Goal: Information Seeking & Learning: Learn about a topic

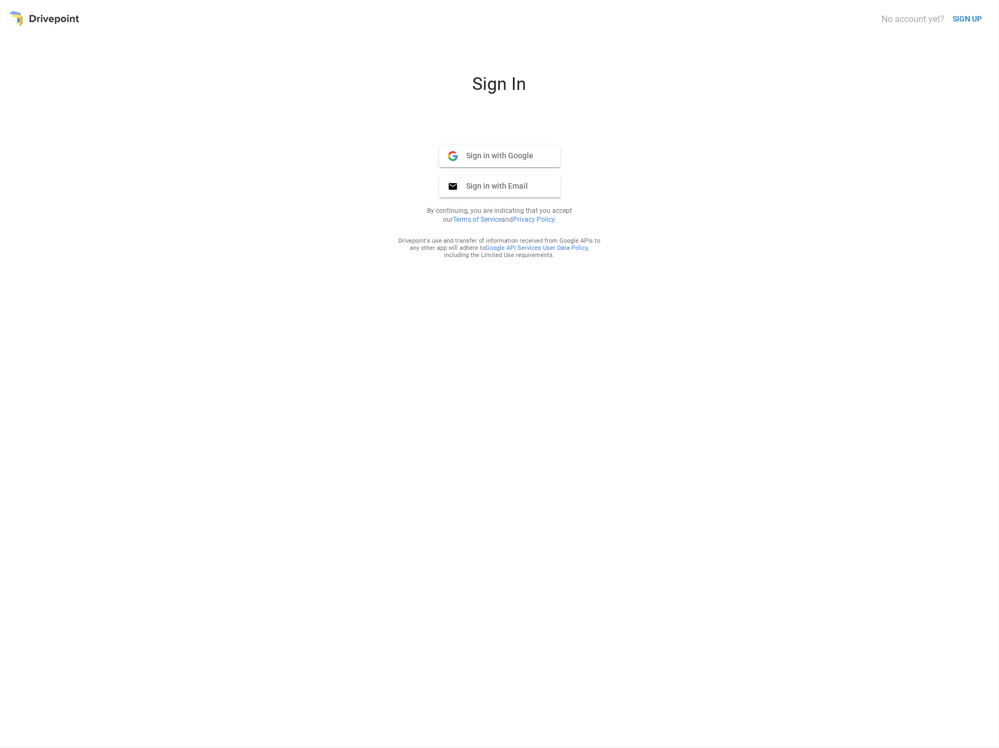
click at [516, 154] on span "Sign in with Google" at bounding box center [496, 156] width 76 height 10
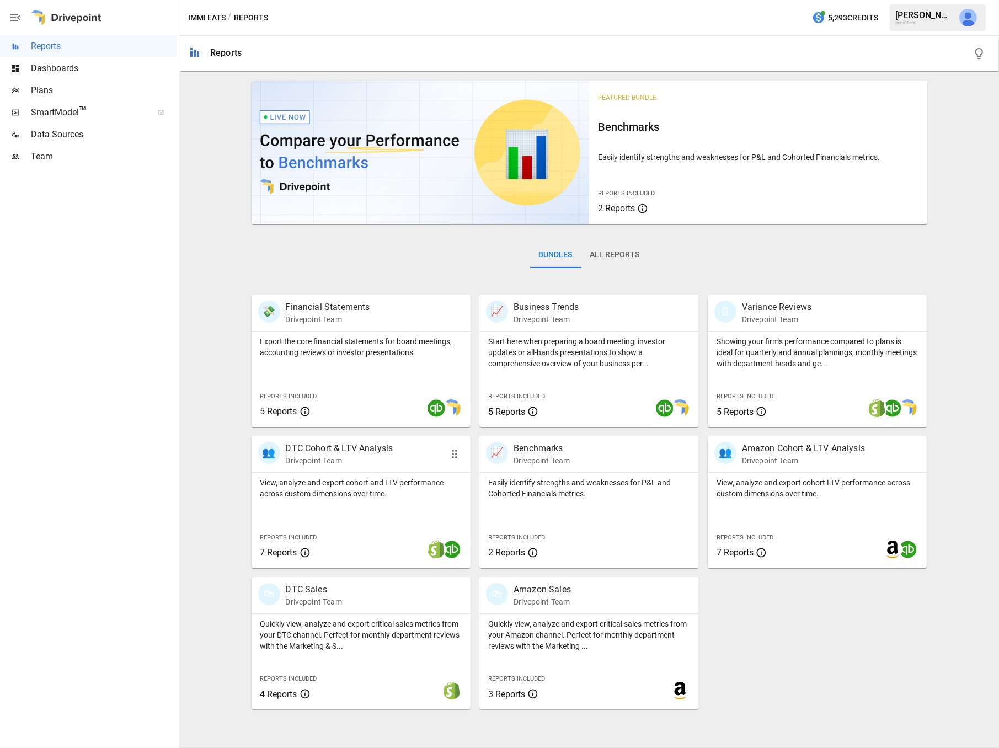
click at [355, 449] on p "DTC Cohort & LTV Analysis" at bounding box center [340, 448] width 108 height 13
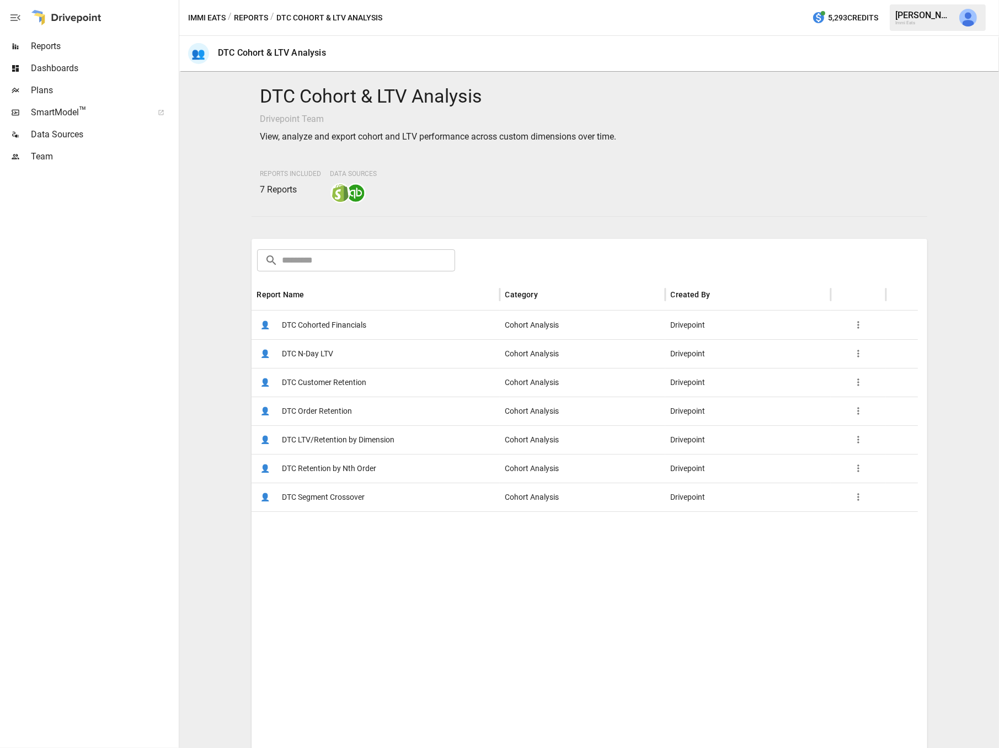
click at [353, 408] on div "👤 DTC Order Retention" at bounding box center [376, 411] width 248 height 29
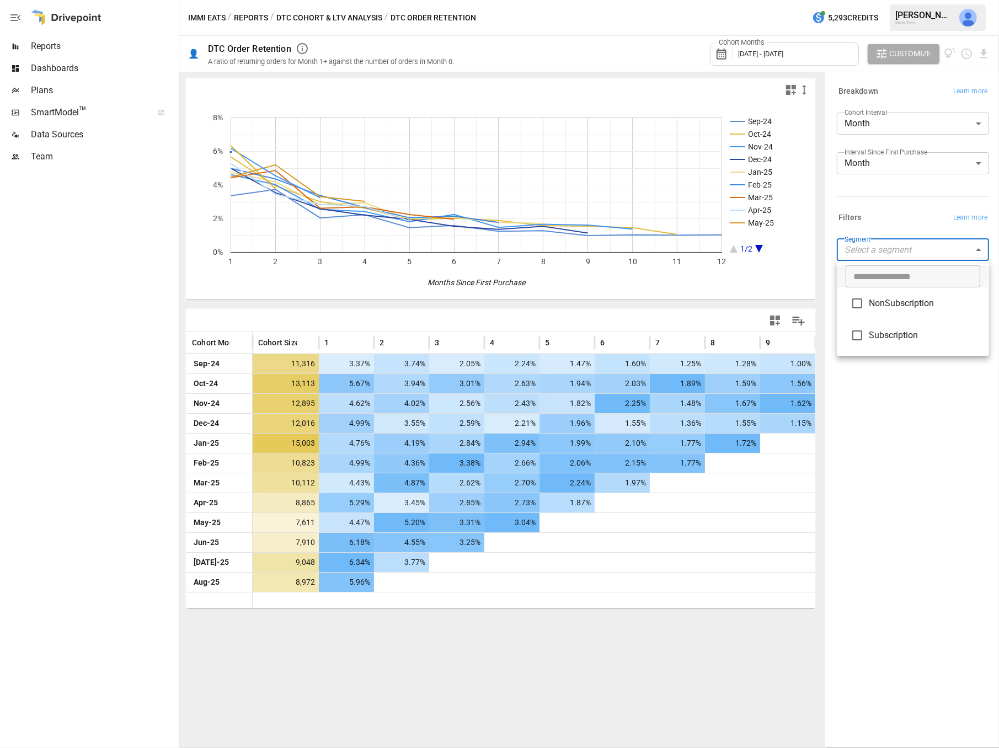
click at [919, 0] on body "Reports Dashboards Plans SmartModel ™ Data Sources Team Immi Eats / Reports / D…" at bounding box center [499, 0] width 999 height 0
click at [910, 304] on span "NonSubscription" at bounding box center [924, 303] width 111 height 13
type input "**********"
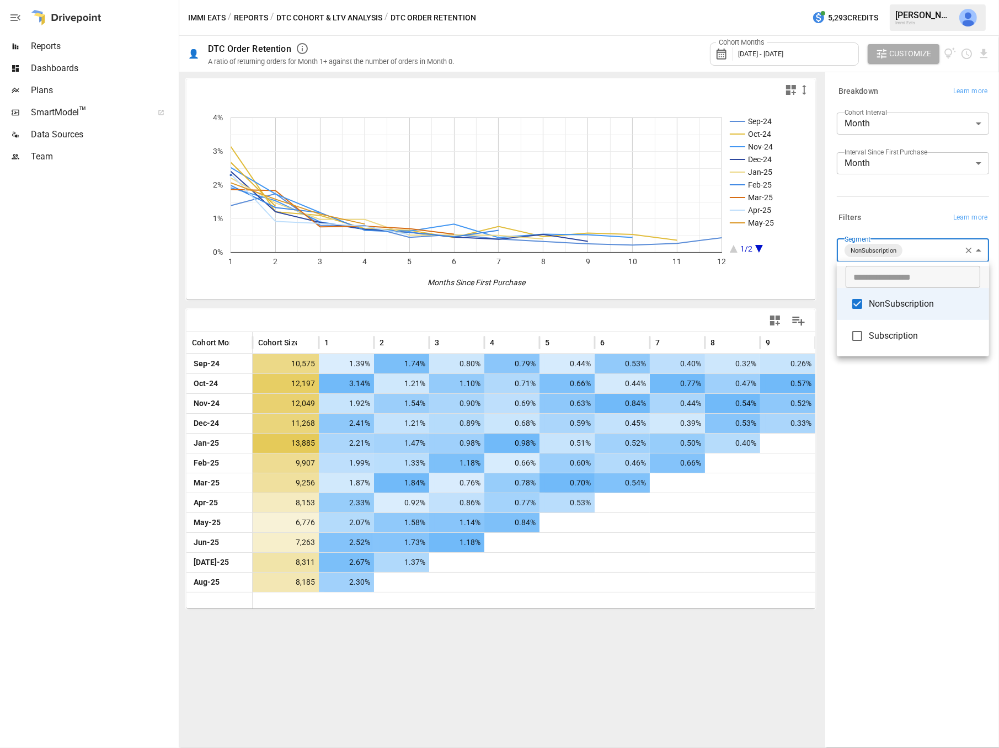
click at [910, 304] on span "NonSubscription" at bounding box center [924, 303] width 111 height 13
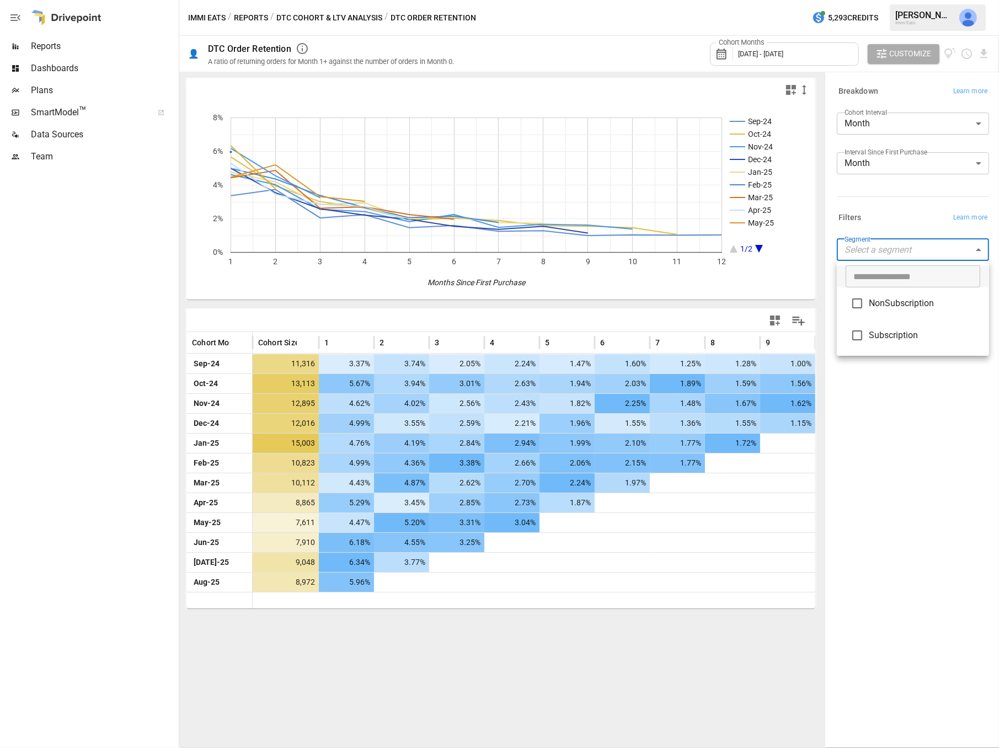
click at [915, 422] on div at bounding box center [499, 374] width 999 height 748
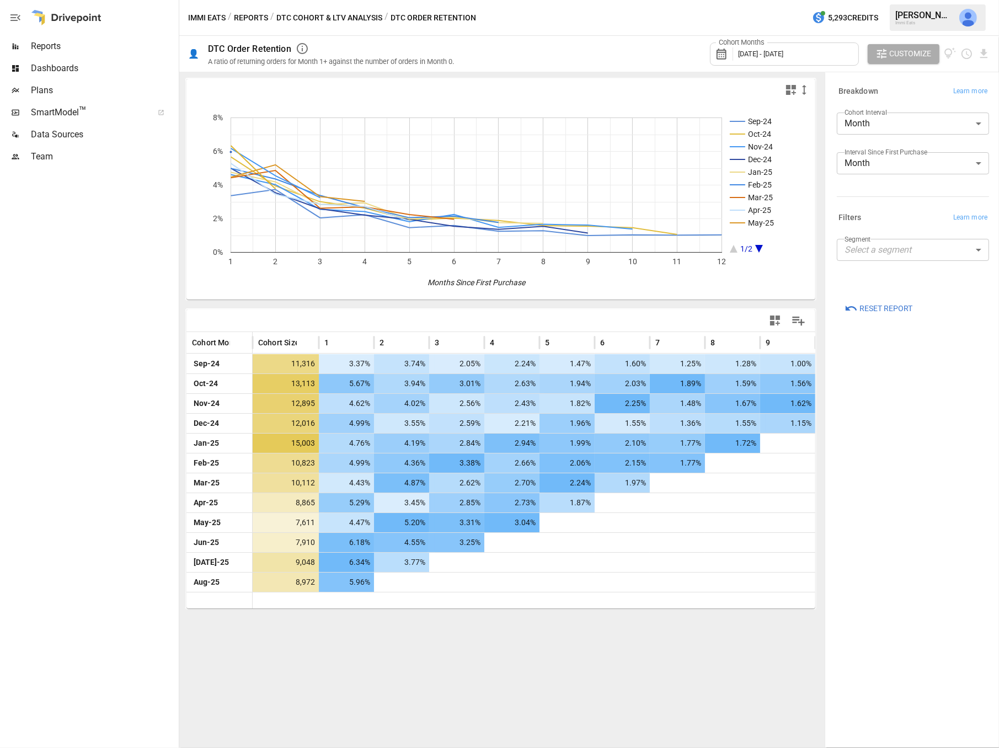
click at [309, 16] on button "DTC Cohort & LTV Analysis" at bounding box center [329, 18] width 106 height 14
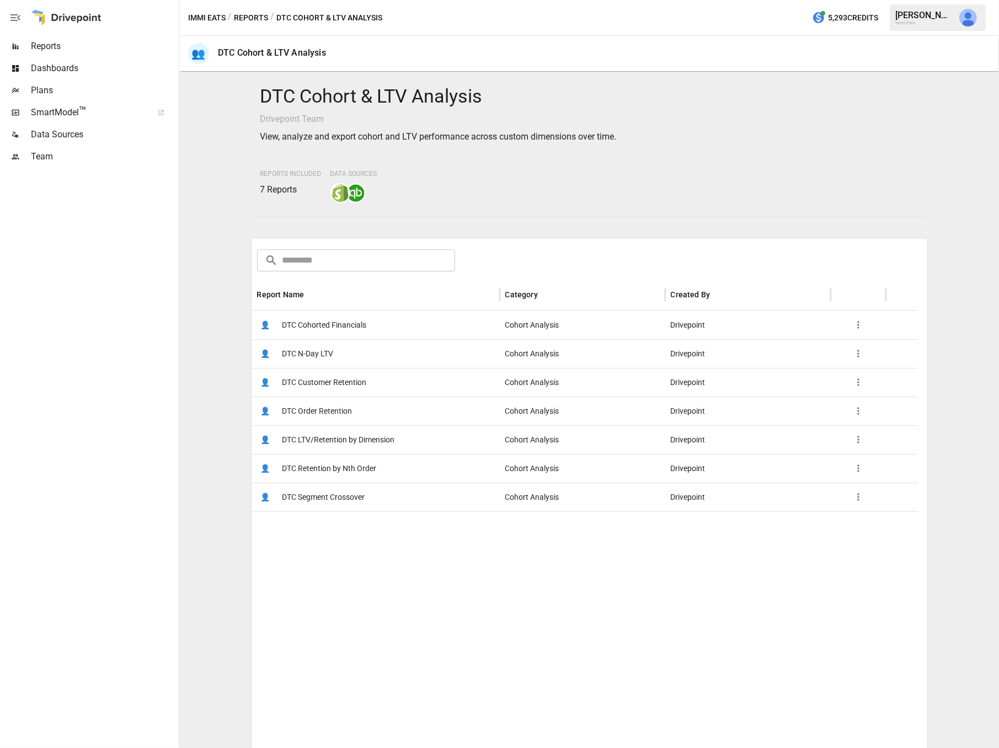
click at [370, 470] on span "DTC Retention by Nth Order" at bounding box center [330, 469] width 94 height 28
click at [333, 405] on span "DTC Order Retention" at bounding box center [318, 411] width 70 height 28
